Goal: Task Accomplishment & Management: Manage account settings

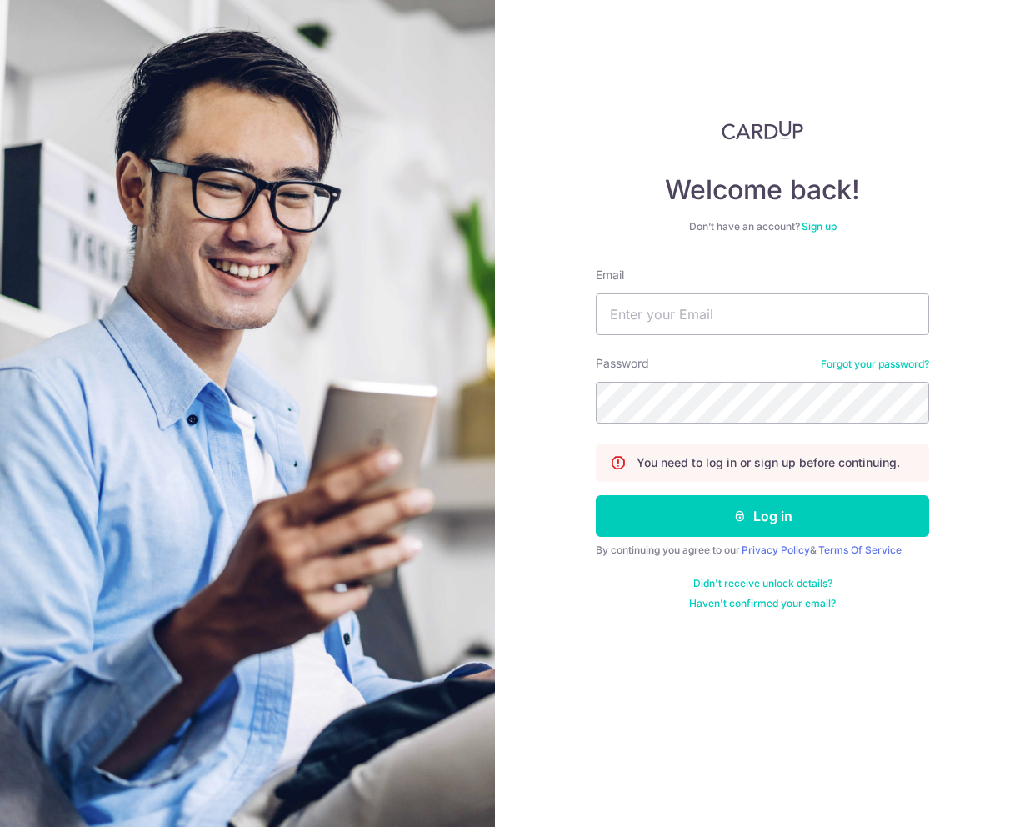
type input "accounts@mcsys.com.sg"
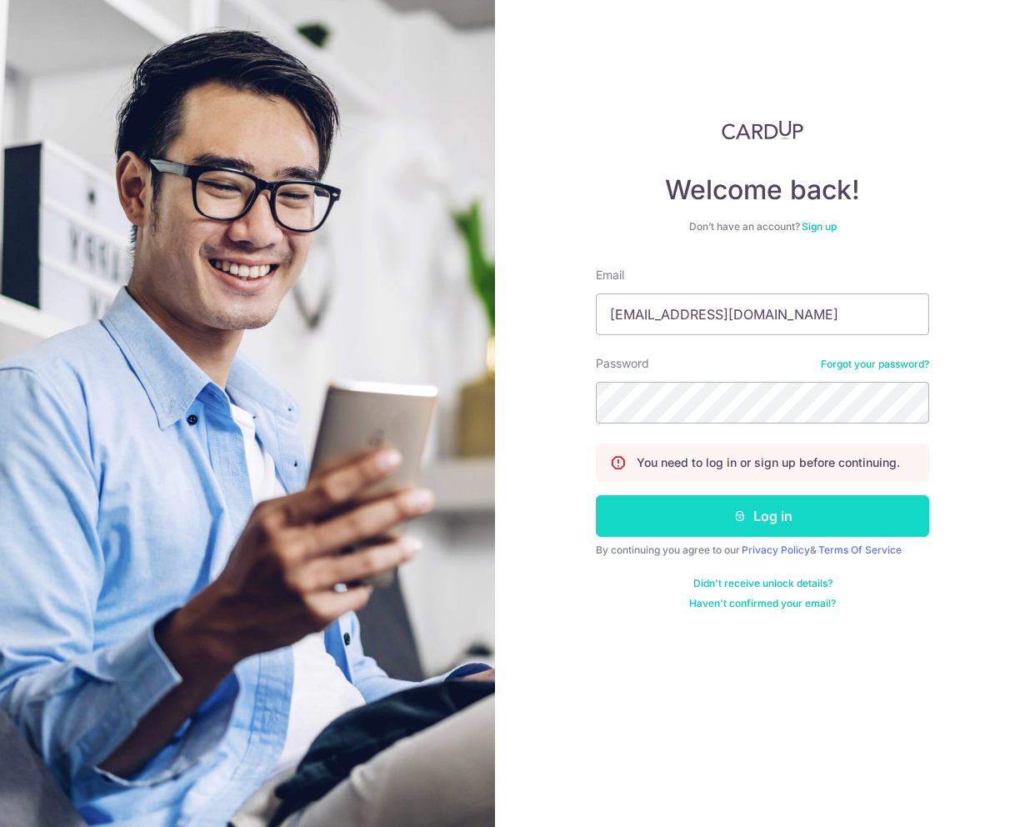
click at [823, 513] on button "Log in" at bounding box center [762, 516] width 333 height 42
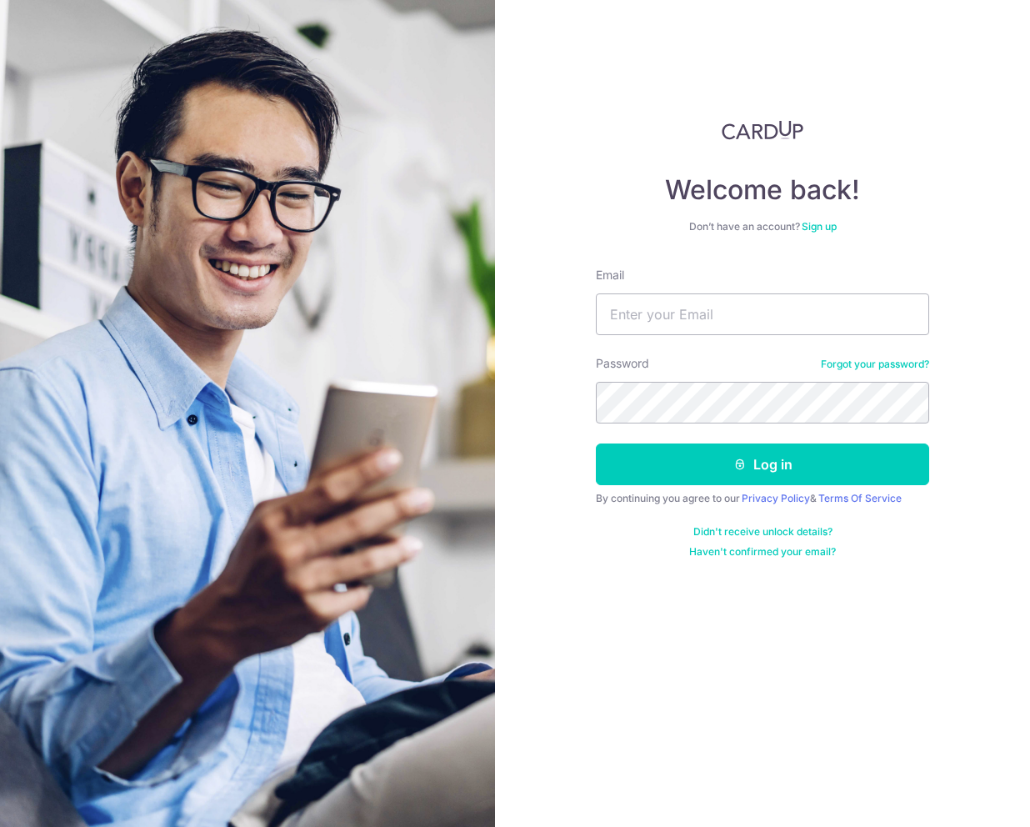
type input "[EMAIL_ADDRESS][DOMAIN_NAME]"
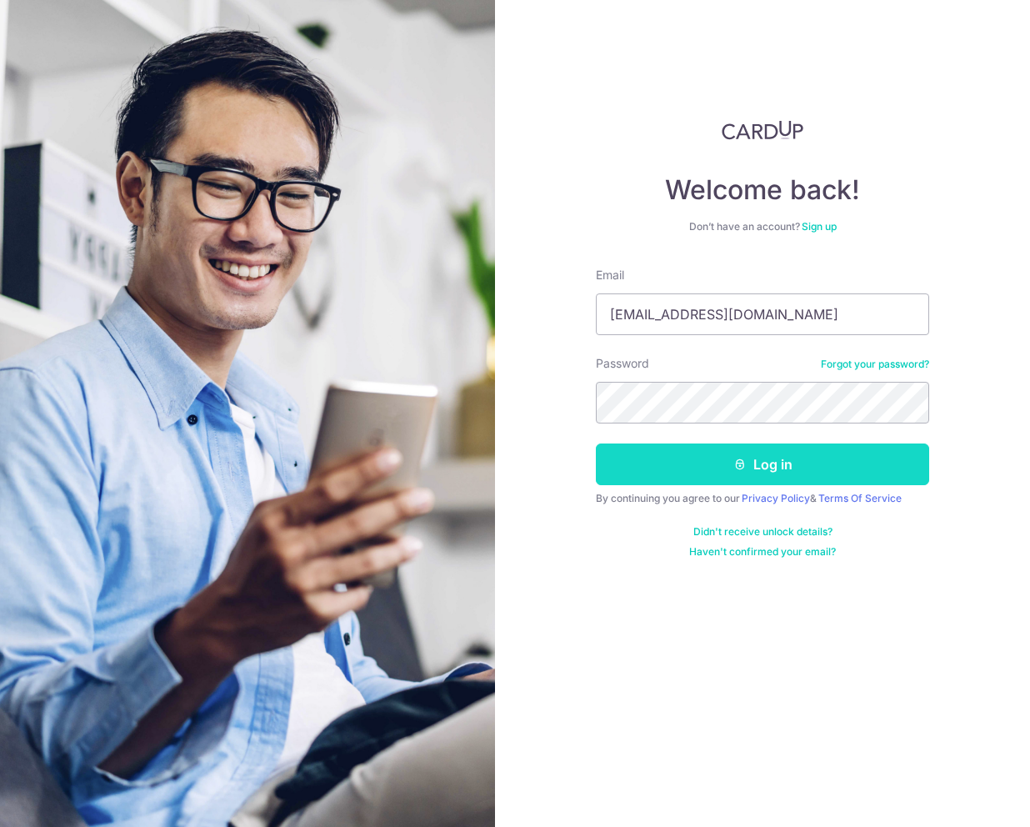
click at [790, 473] on button "Log in" at bounding box center [762, 464] width 333 height 42
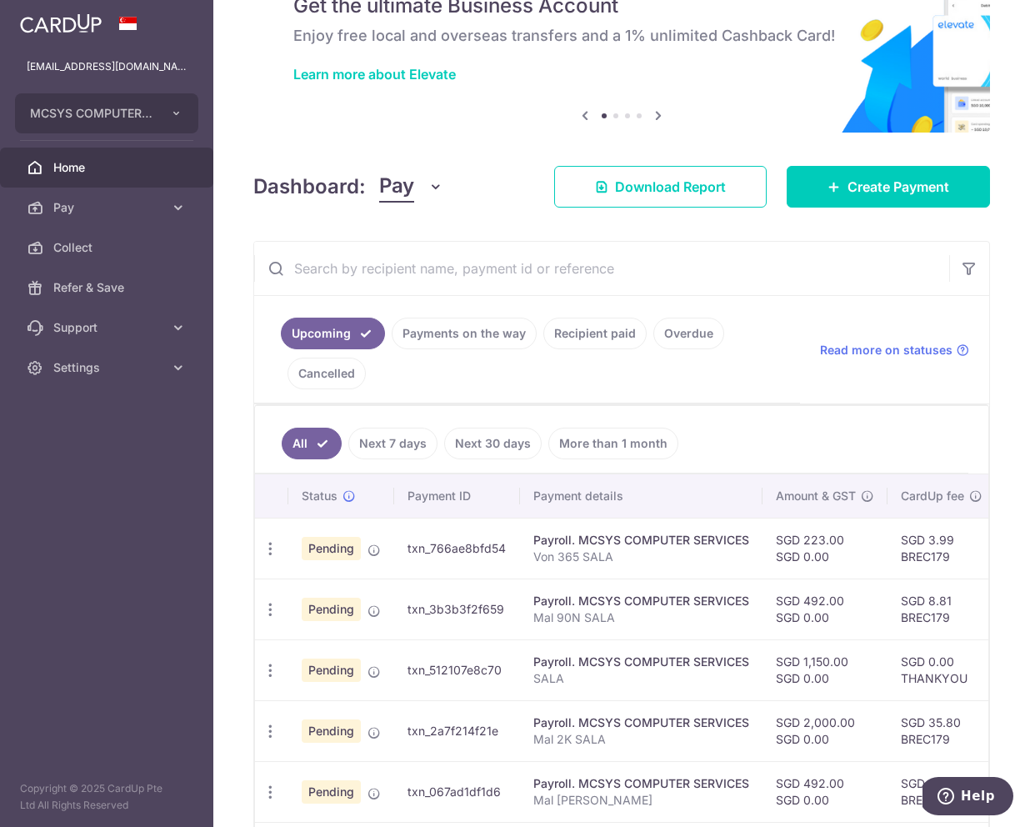
scroll to position [88, 0]
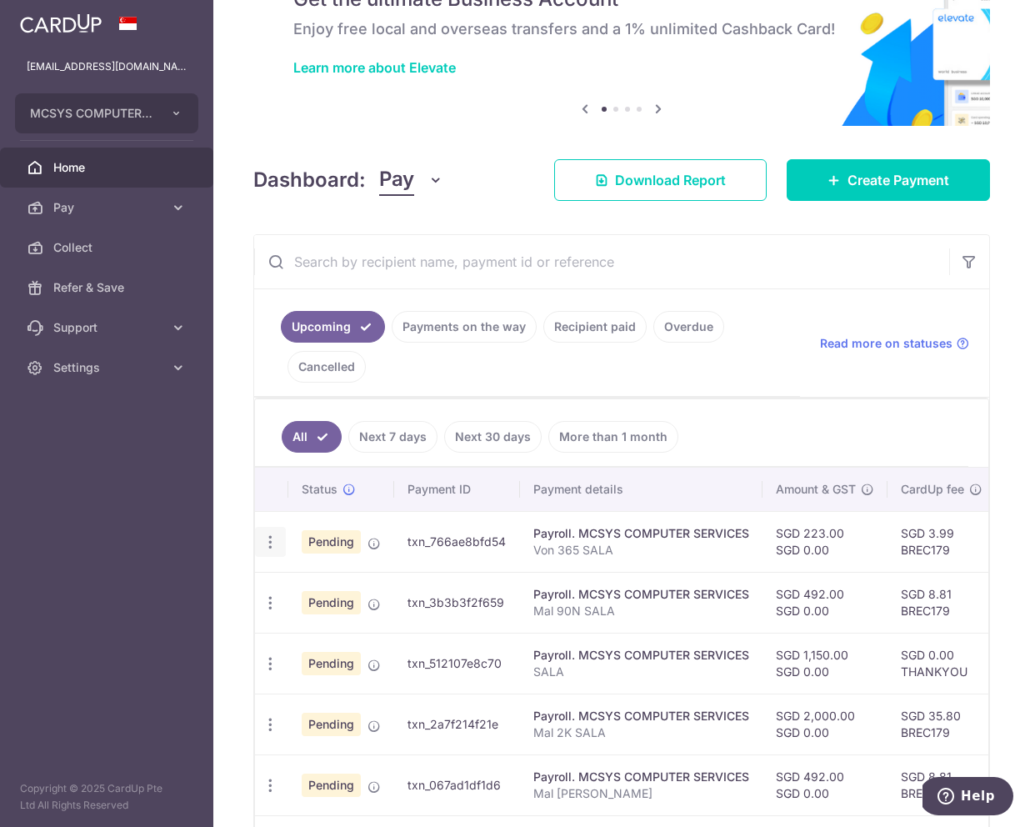
click at [273, 535] on icon "button" at bounding box center [271, 542] width 18 height 18
click at [371, 665] on span "Upload doc" at bounding box center [359, 669] width 113 height 20
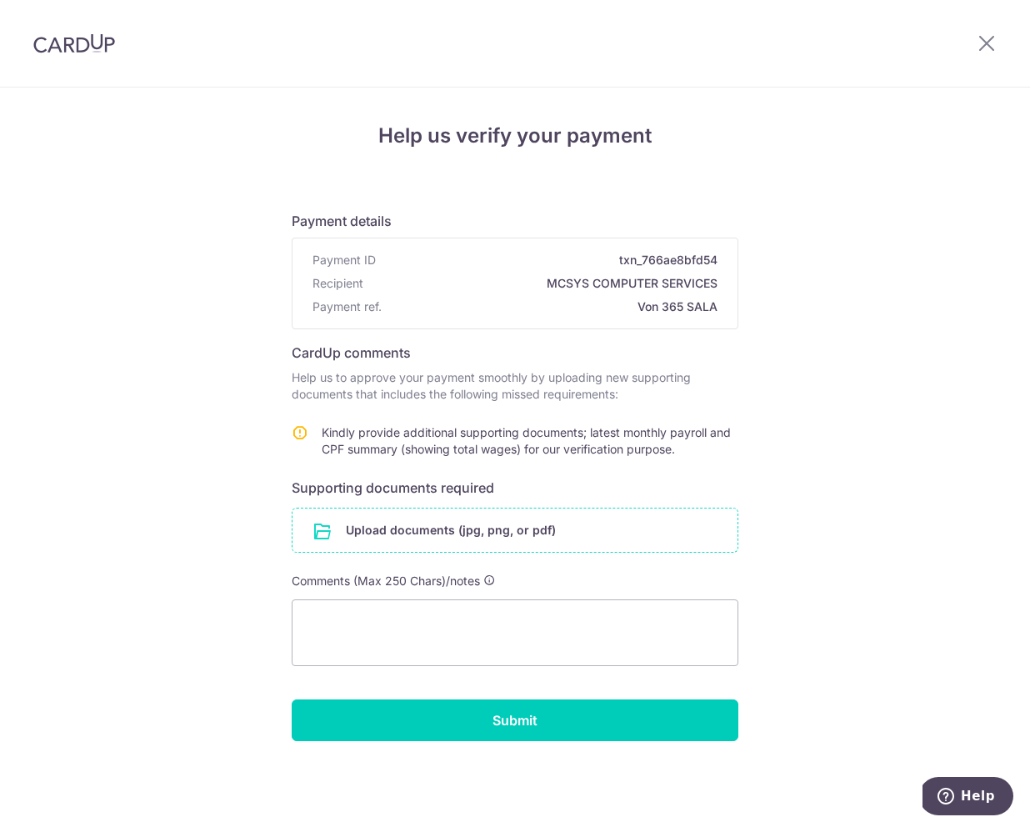
click at [414, 523] on input "file" at bounding box center [515, 529] width 445 height 43
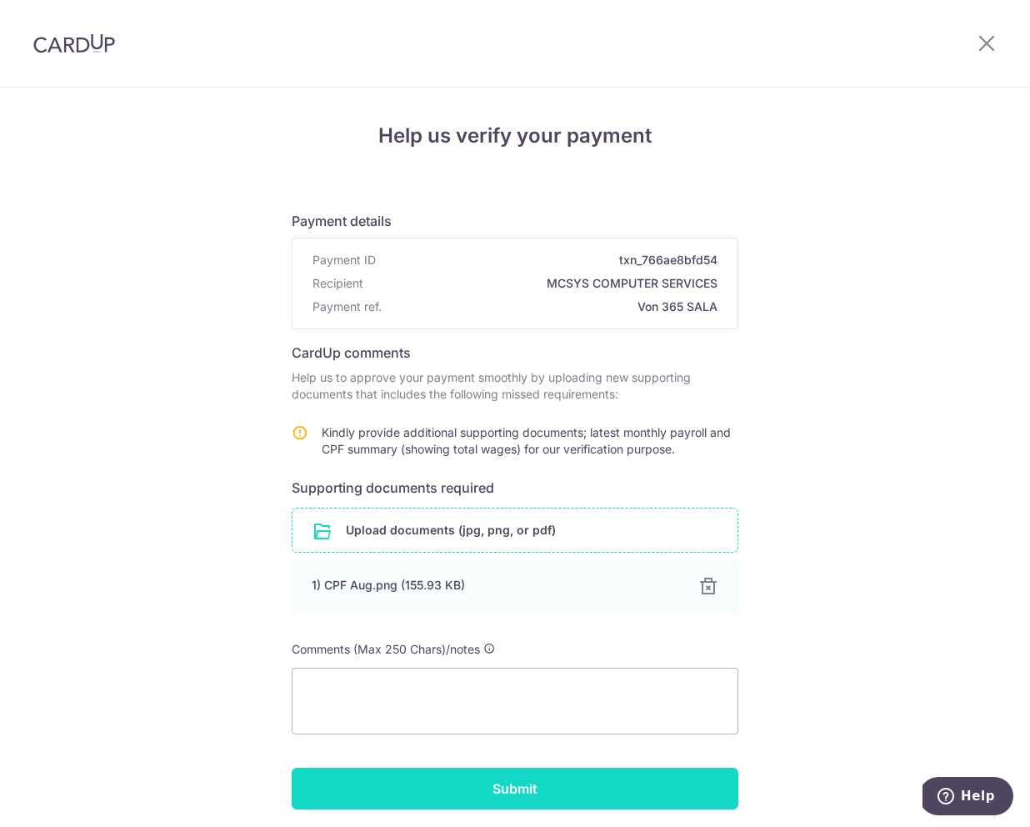
click at [656, 785] on input "Submit" at bounding box center [515, 789] width 447 height 42
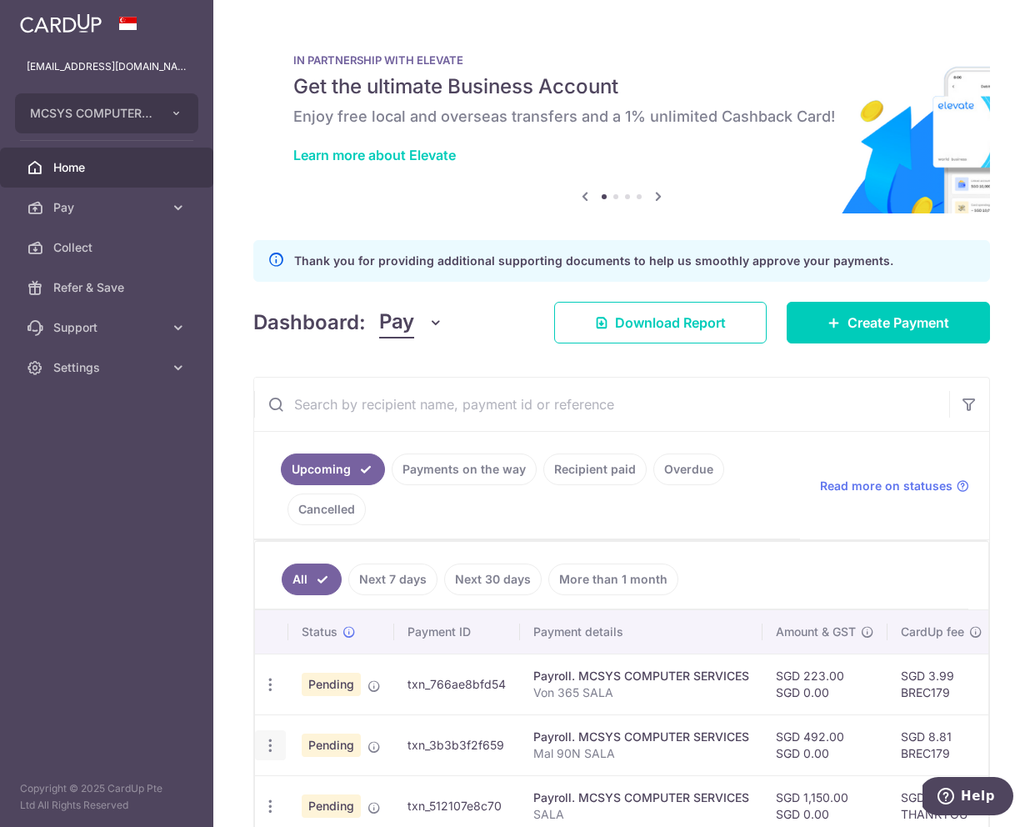
click at [271, 694] on icon "button" at bounding box center [271, 685] width 18 height 18
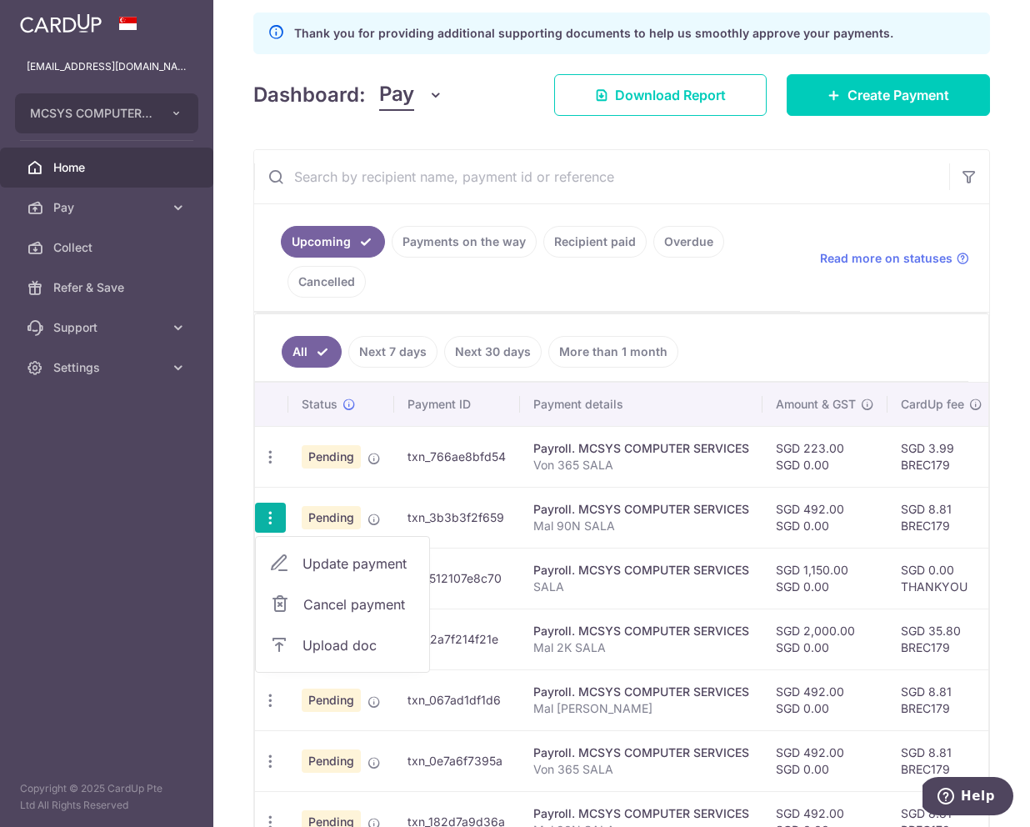
scroll to position [243, 0]
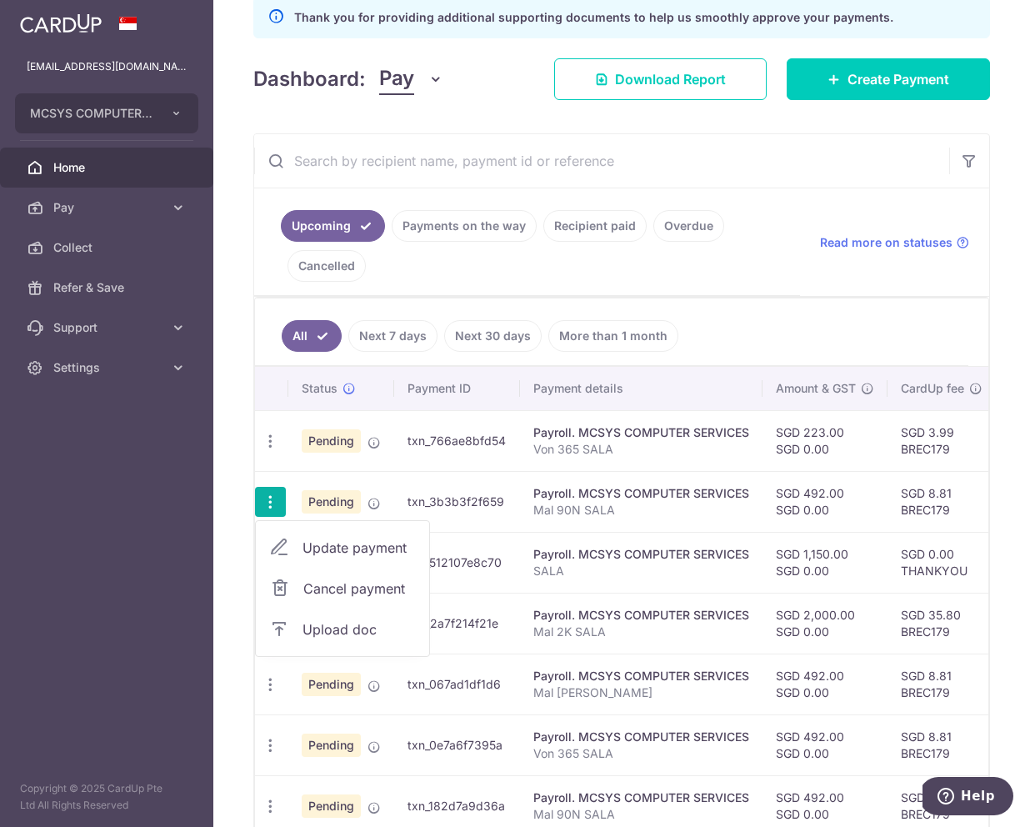
click at [316, 626] on span "Upload doc" at bounding box center [359, 629] width 113 height 20
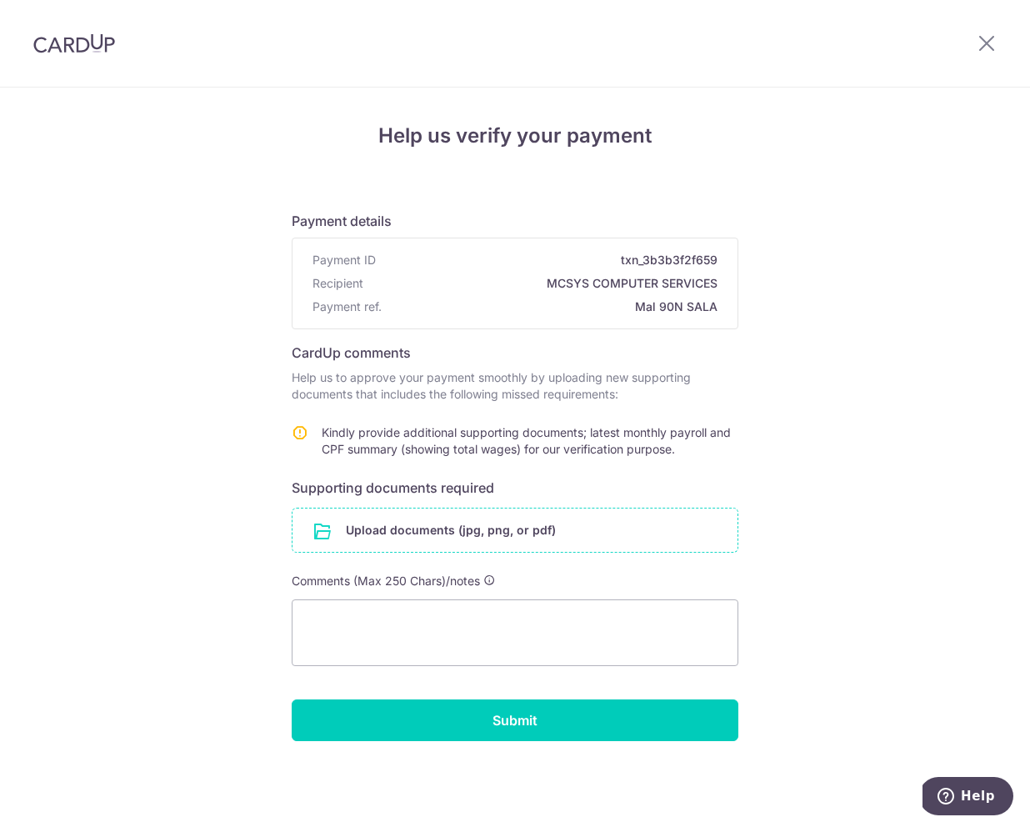
click at [483, 531] on input "file" at bounding box center [515, 529] width 445 height 43
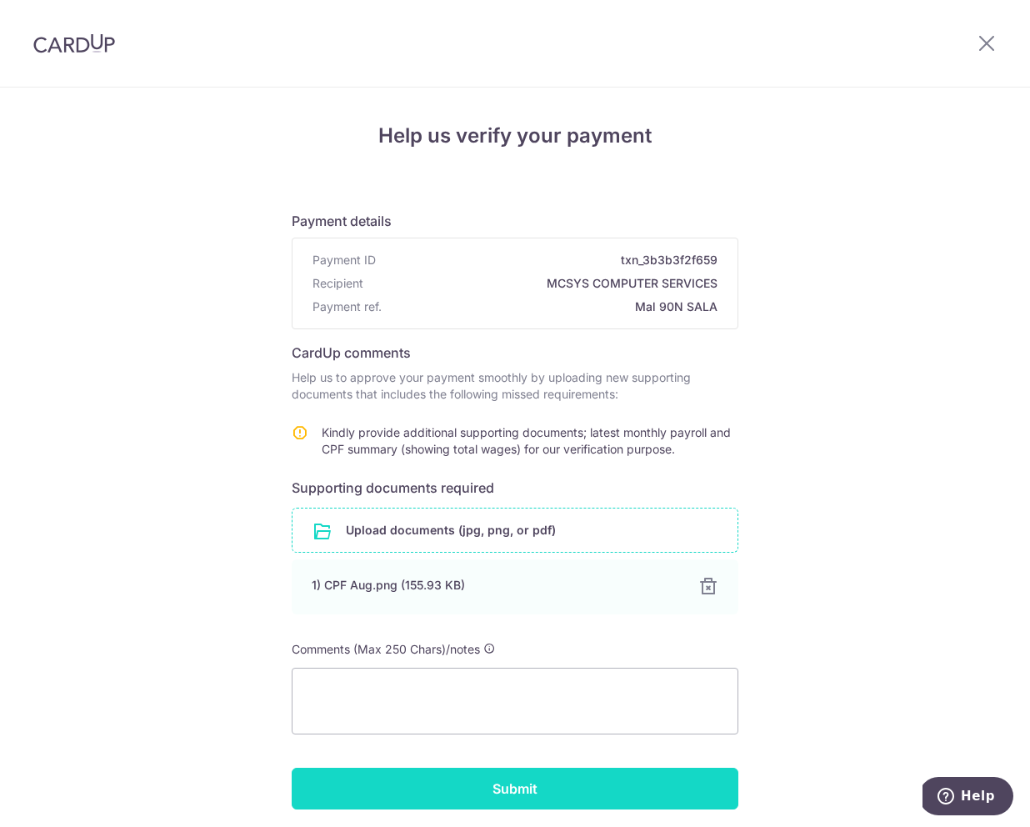
click at [609, 783] on input "Submit" at bounding box center [515, 789] width 447 height 42
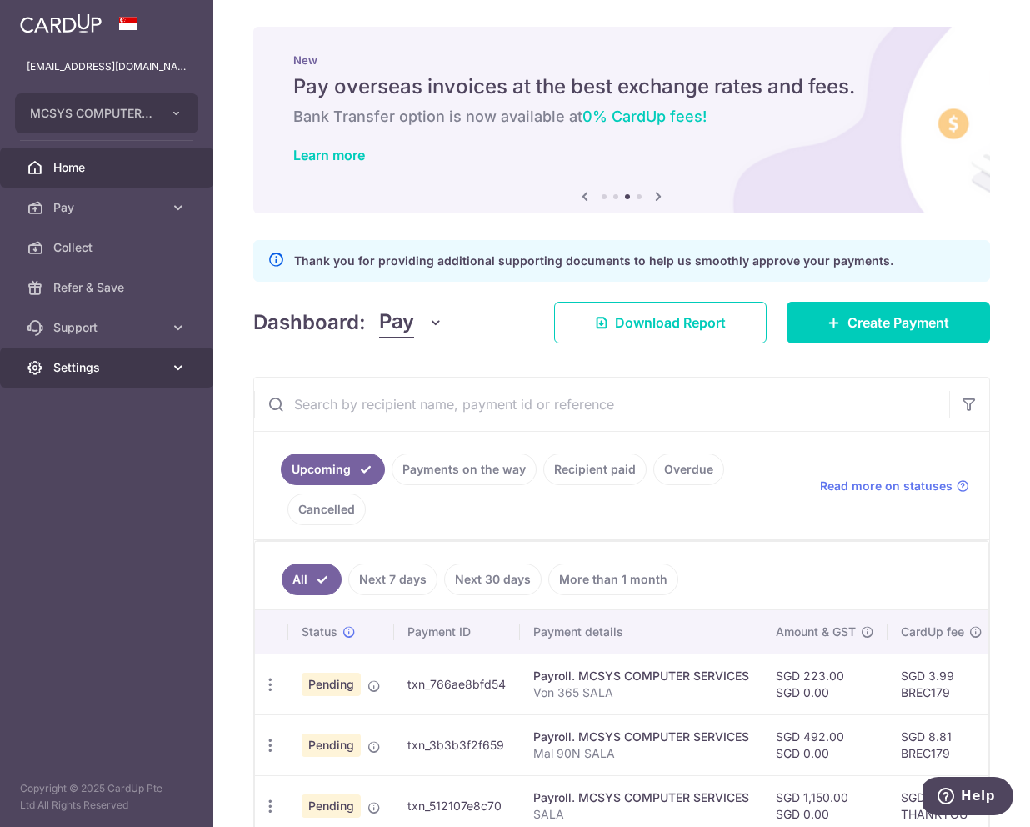
click at [185, 359] on icon at bounding box center [178, 367] width 17 height 17
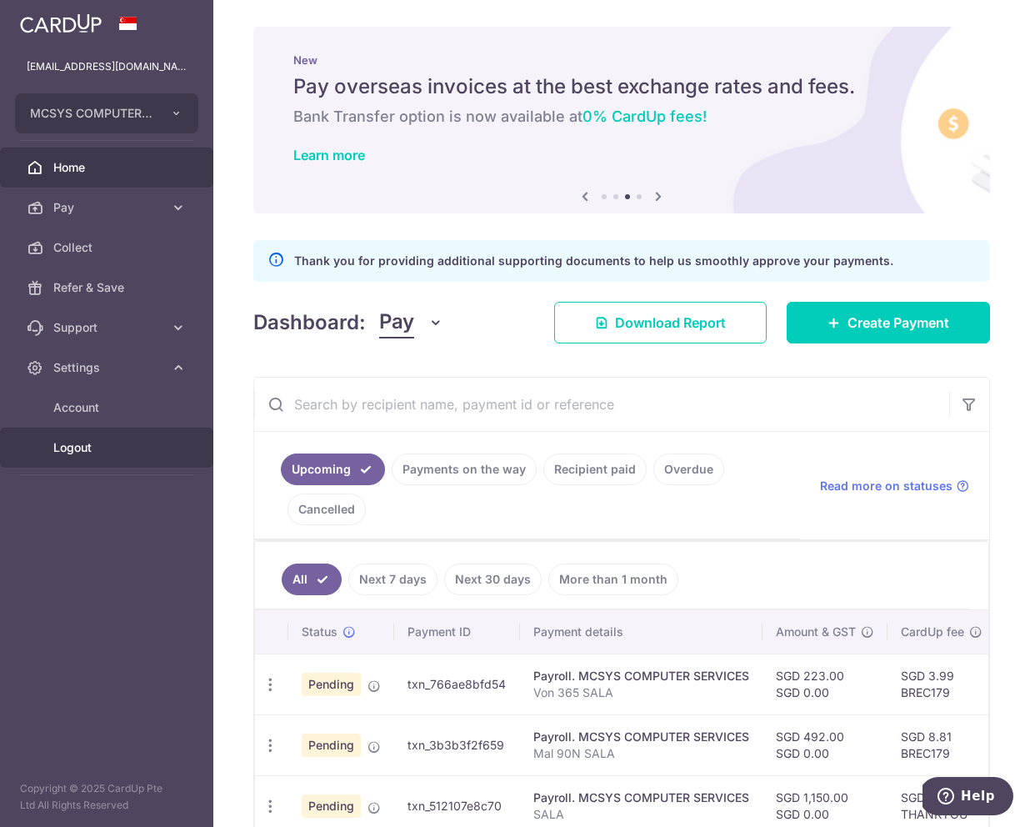
click at [111, 439] on span "Logout" at bounding box center [108, 447] width 110 height 17
